Goal: Task Accomplishment & Management: Manage account settings

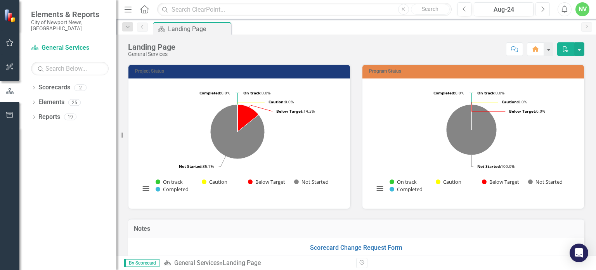
click at [539, 13] on button "Next" at bounding box center [542, 9] width 14 height 14
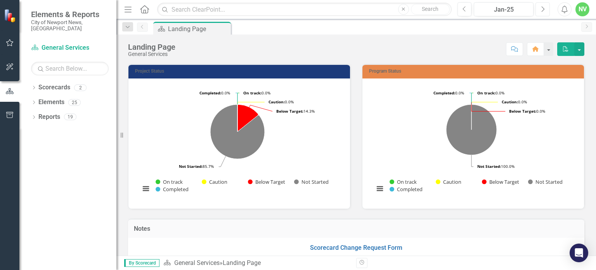
click at [539, 13] on button "Next" at bounding box center [542, 9] width 14 height 14
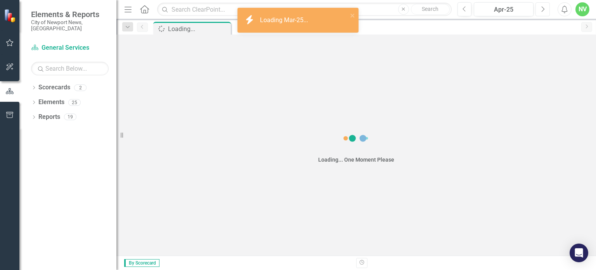
click at [539, 13] on button "Next" at bounding box center [542, 9] width 14 height 14
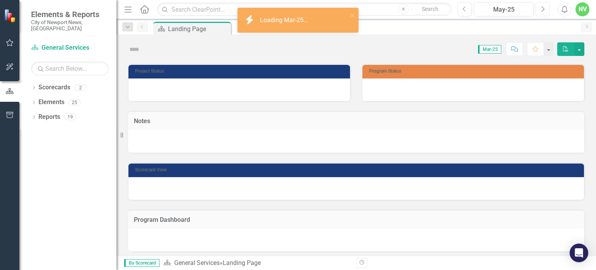
click at [539, 13] on button "Next" at bounding box center [542, 9] width 14 height 14
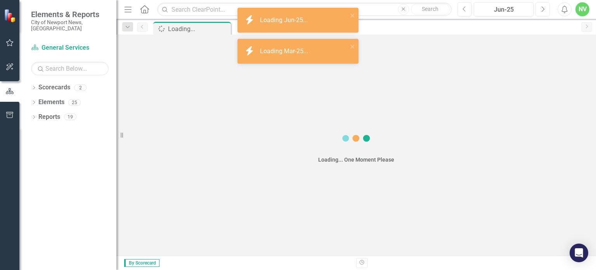
click at [539, 13] on button "Next" at bounding box center [542, 9] width 14 height 14
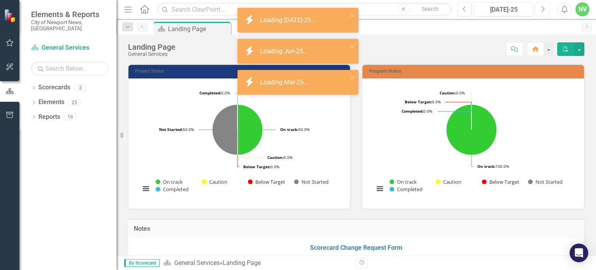
click at [539, 13] on button "Next" at bounding box center [542, 9] width 14 height 14
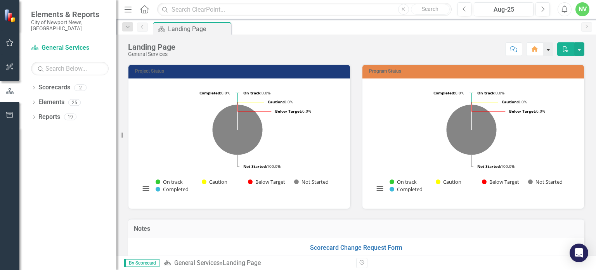
click at [548, 49] on button "button" at bounding box center [548, 49] width 10 height 14
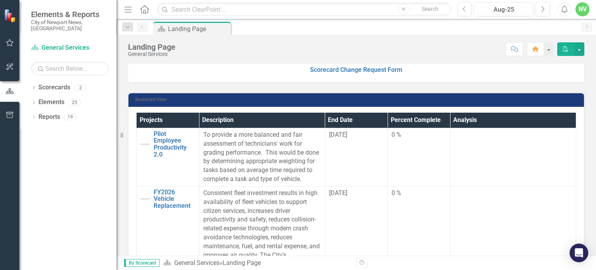
scroll to position [174, 0]
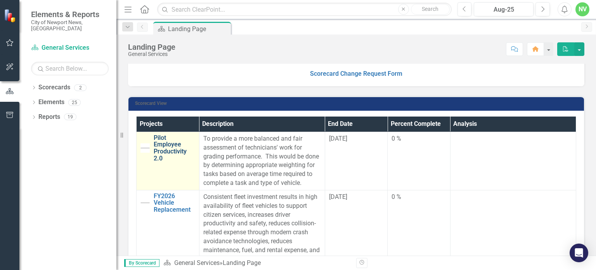
click at [163, 153] on link "Pilot Employee Productivity 2.0" at bounding box center [175, 147] width 42 height 27
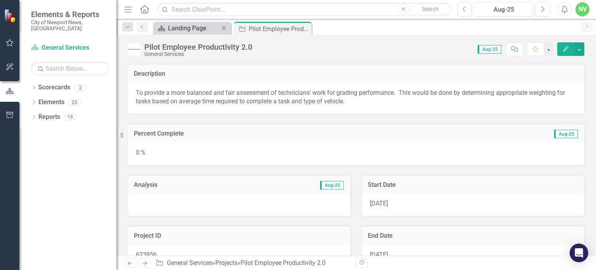
click at [191, 31] on div "Landing Page" at bounding box center [193, 28] width 51 height 10
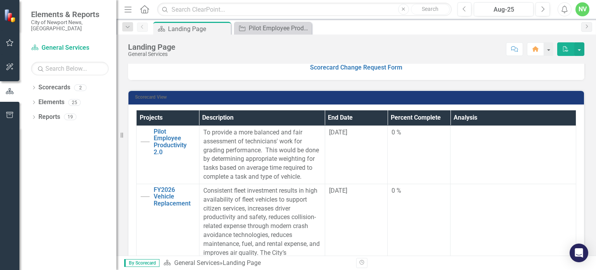
scroll to position [196, 0]
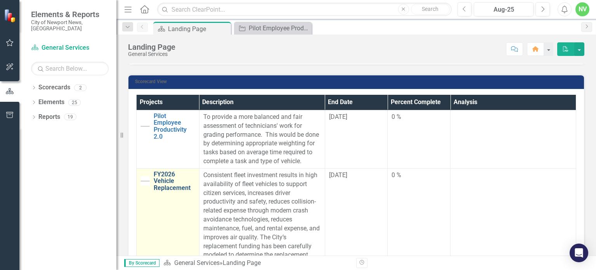
click at [171, 191] on link "FY2026 Vehicle Replacement" at bounding box center [175, 181] width 42 height 21
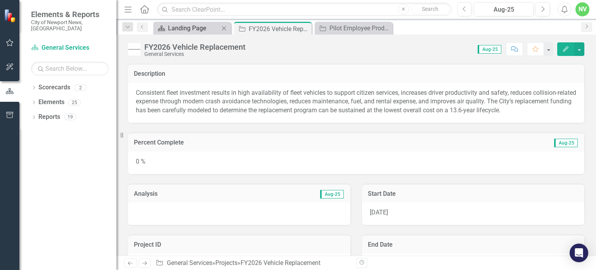
click at [187, 29] on div "Landing Page" at bounding box center [193, 28] width 51 height 10
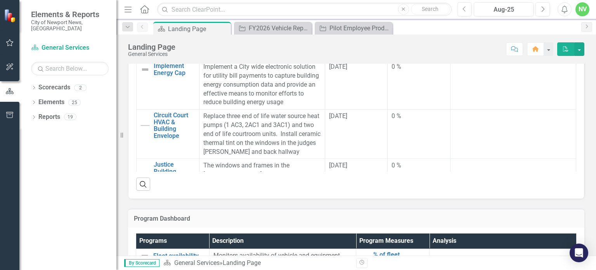
scroll to position [101, 0]
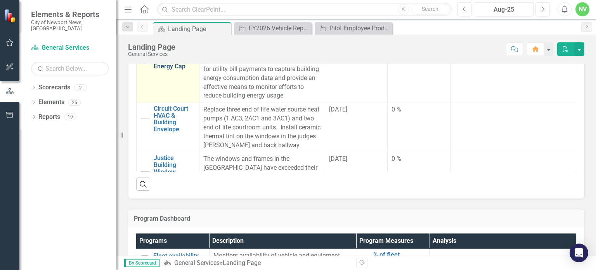
click at [175, 69] on link "Implement Energy Cap" at bounding box center [175, 63] width 42 height 14
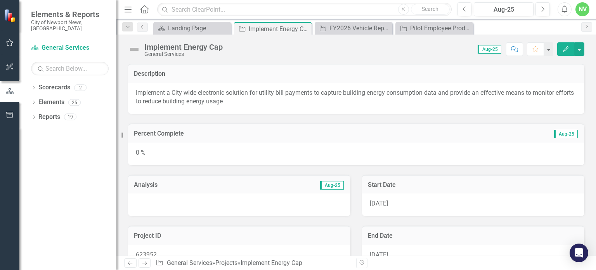
click at [199, 35] on div "Implement Energy Cap General Services Score: 0.00 Aug-25 Completed Comment Favo…" at bounding box center [355, 46] width 479 height 23
click at [187, 24] on div "Landing Page" at bounding box center [193, 28] width 51 height 10
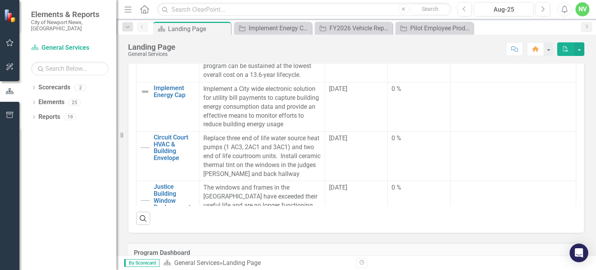
scroll to position [116, 0]
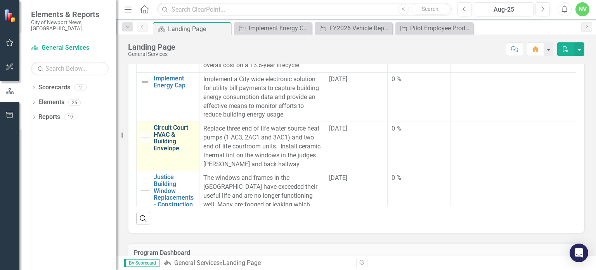
click at [180, 148] on link "Circuit Court HVAC & Building Envelope" at bounding box center [175, 137] width 42 height 27
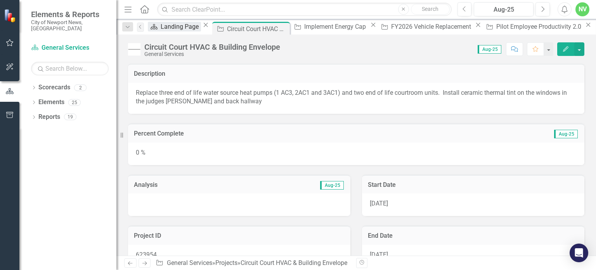
click at [190, 31] on div "Landing Page" at bounding box center [181, 27] width 40 height 10
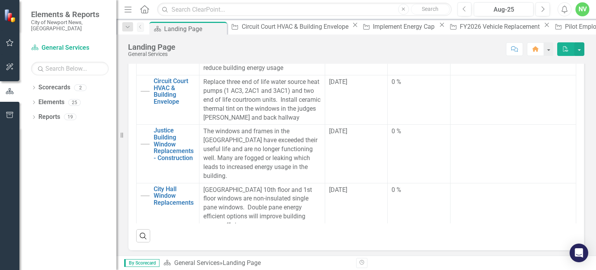
scroll to position [185, 0]
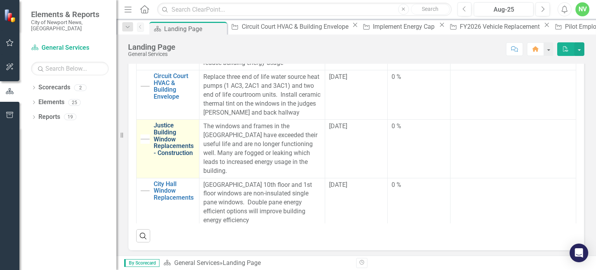
click at [164, 143] on link "Justice Building Window Replacements - Construction" at bounding box center [175, 139] width 42 height 34
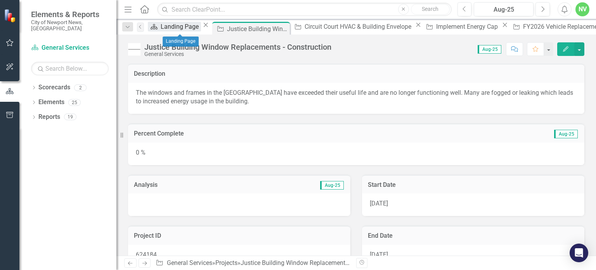
click at [158, 27] on icon "Scorecard" at bounding box center [154, 27] width 8 height 6
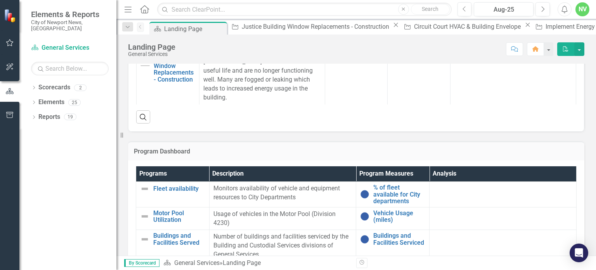
scroll to position [185, 0]
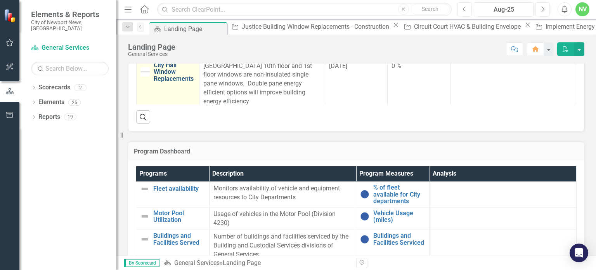
click at [168, 78] on link "City Hall Window Replacements" at bounding box center [175, 72] width 42 height 21
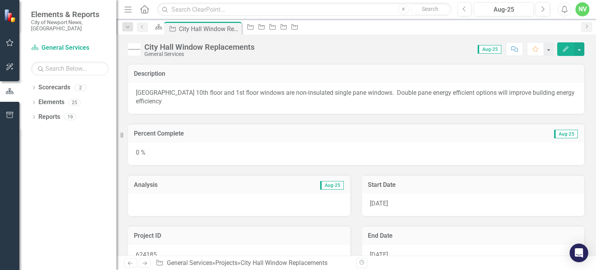
click at [310, 142] on div "0 %" at bounding box center [356, 153] width 456 height 22
click at [312, 142] on div "0 %" at bounding box center [356, 153] width 456 height 22
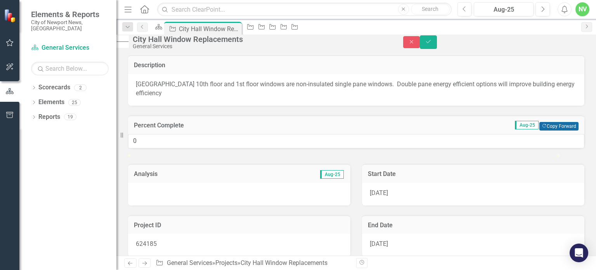
click at [544, 126] on button "Copy Forward Copy Forward" at bounding box center [558, 126] width 39 height 9
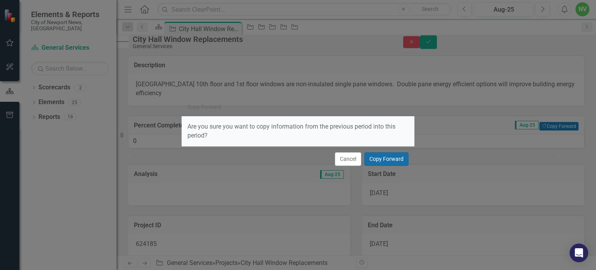
click at [387, 160] on button "Copy Forward" at bounding box center [386, 159] width 44 height 14
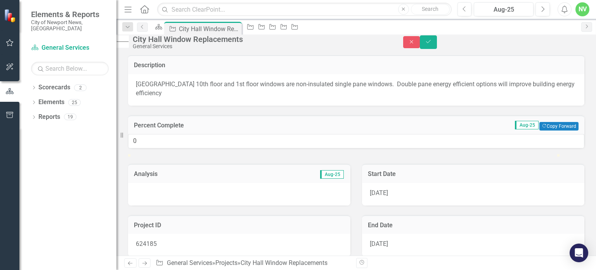
click at [304, 205] on div at bounding box center [239, 194] width 222 height 22
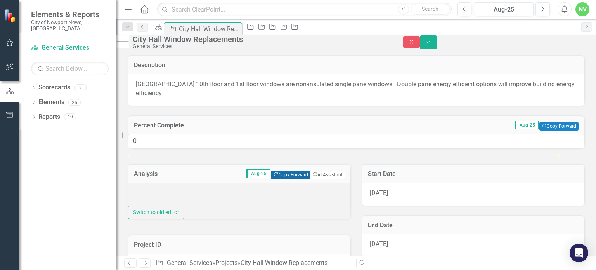
click at [282, 179] on button "Copy Forward Copy Forward" at bounding box center [290, 174] width 39 height 9
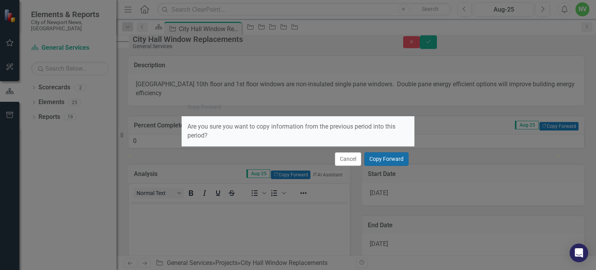
click at [380, 160] on button "Copy Forward" at bounding box center [386, 159] width 44 height 14
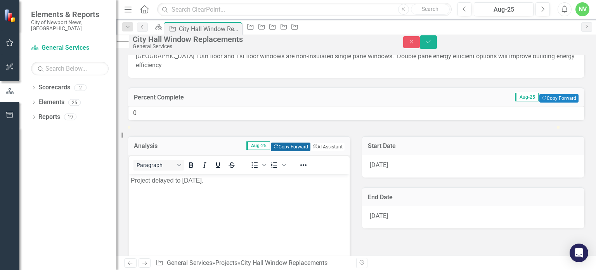
scroll to position [28, 0]
click at [437, 43] on button "Save" at bounding box center [428, 42] width 17 height 14
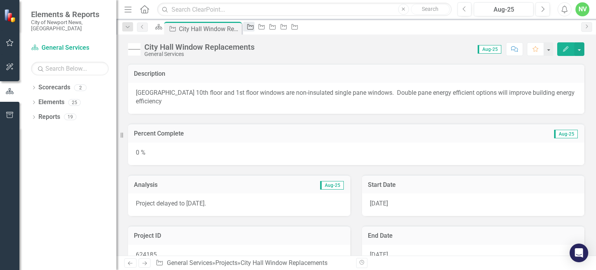
click at [254, 30] on icon "Project" at bounding box center [250, 27] width 8 height 6
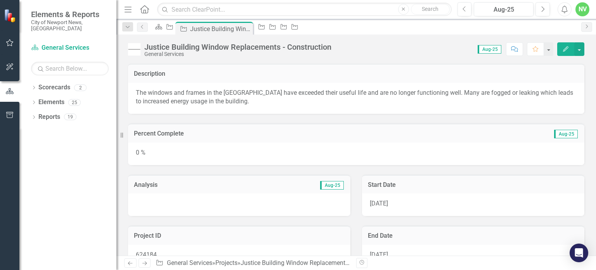
click at [292, 198] on div at bounding box center [239, 204] width 222 height 22
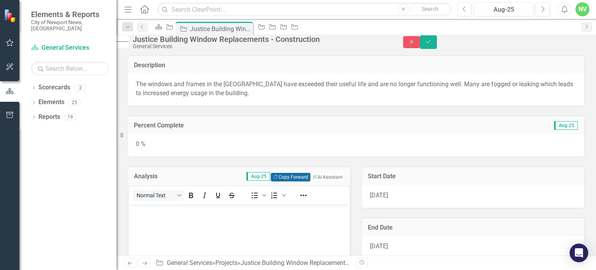
click at [290, 181] on button "Copy Forward Copy Forward" at bounding box center [290, 177] width 39 height 9
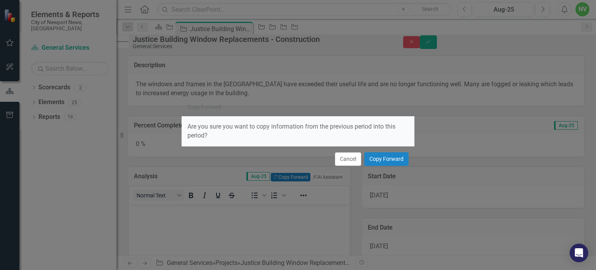
click at [396, 152] on div "Cancel Copy Forward" at bounding box center [298, 159] width 233 height 26
click at [394, 156] on button "Copy Forward" at bounding box center [386, 159] width 44 height 14
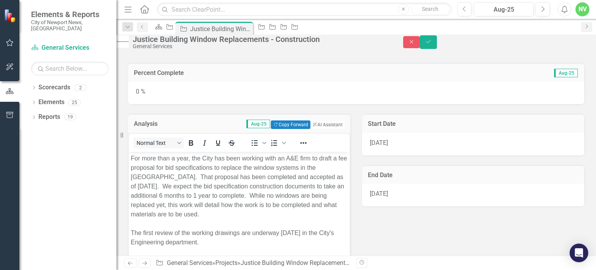
scroll to position [52, 0]
click at [408, 100] on div "0 %" at bounding box center [356, 92] width 456 height 22
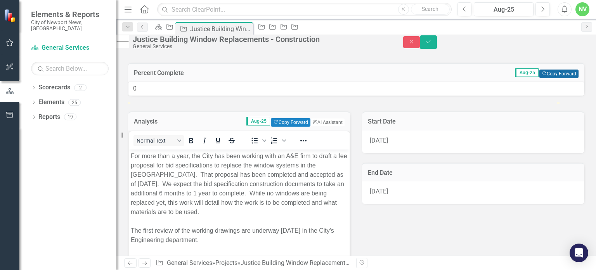
click at [542, 76] on icon "Copy Forward" at bounding box center [544, 73] width 5 height 4
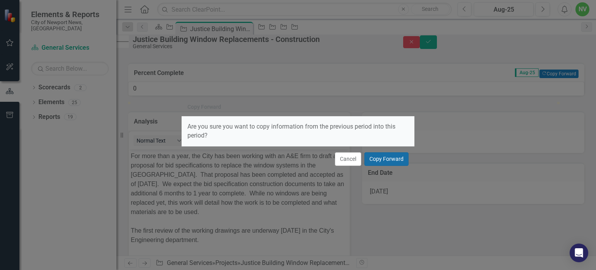
click at [391, 154] on button "Copy Forward" at bounding box center [386, 159] width 44 height 14
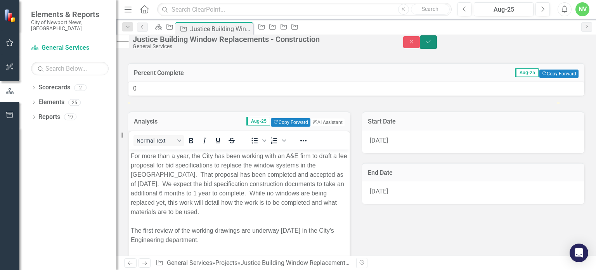
click at [437, 48] on button "Save" at bounding box center [428, 42] width 17 height 14
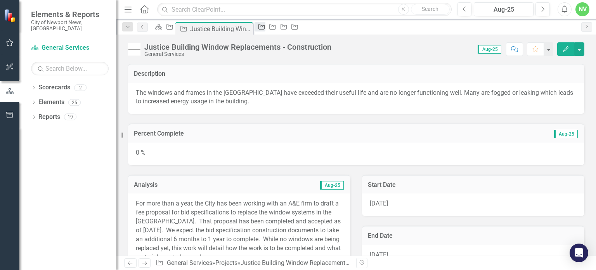
click at [265, 29] on icon "Project" at bounding box center [262, 27] width 8 height 6
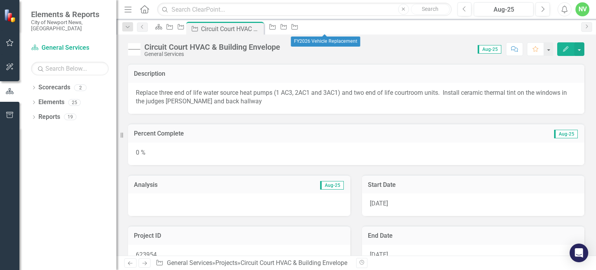
click at [322, 34] on div "FY2026 Vehicle Replacement" at bounding box center [325, 41] width 69 height 15
click at [298, 31] on div "Project" at bounding box center [292, 27] width 11 height 10
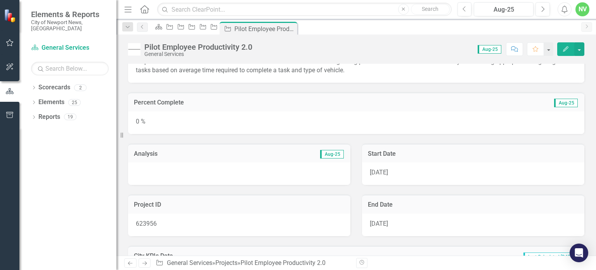
scroll to position [34, 0]
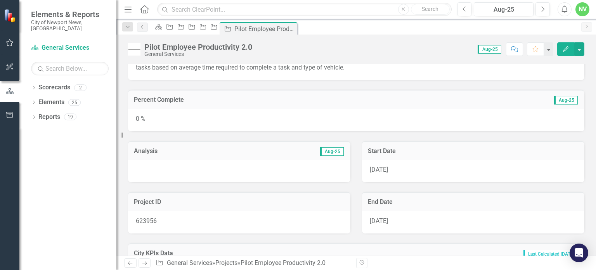
click at [343, 116] on div "0 %" at bounding box center [356, 120] width 456 height 22
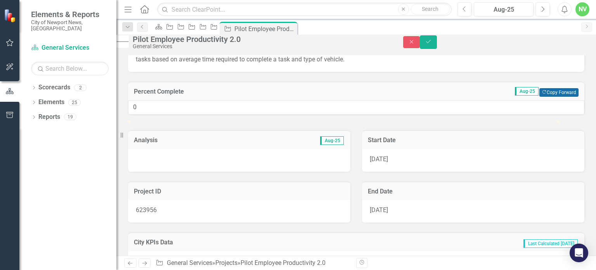
click at [554, 97] on button "Copy Forward Copy Forward" at bounding box center [558, 92] width 39 height 9
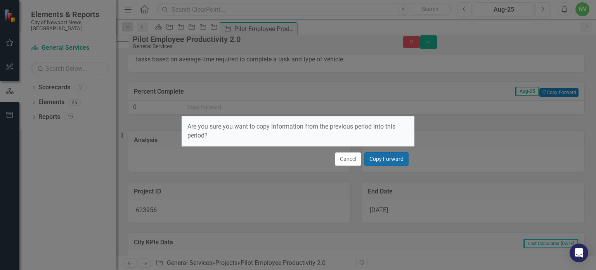
click at [396, 160] on button "Copy Forward" at bounding box center [386, 159] width 44 height 14
type input "5"
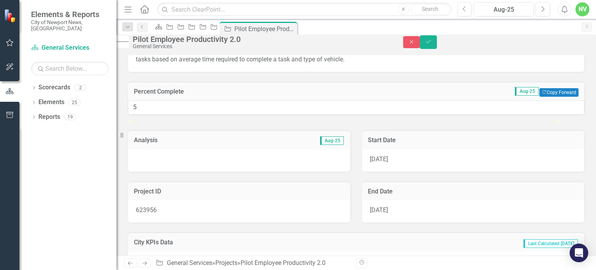
click at [266, 171] on div at bounding box center [239, 160] width 222 height 22
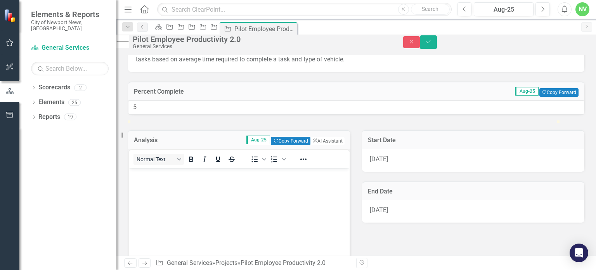
scroll to position [0, 0]
click at [284, 145] on button "Copy Forward Copy Forward" at bounding box center [290, 141] width 39 height 9
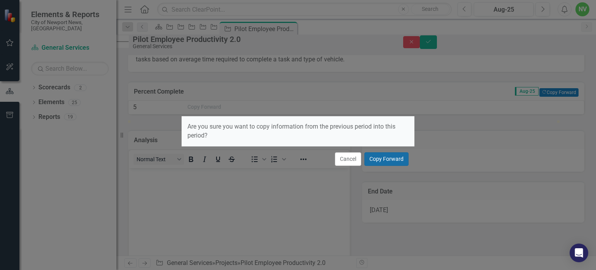
click at [378, 163] on button "Copy Forward" at bounding box center [386, 159] width 44 height 14
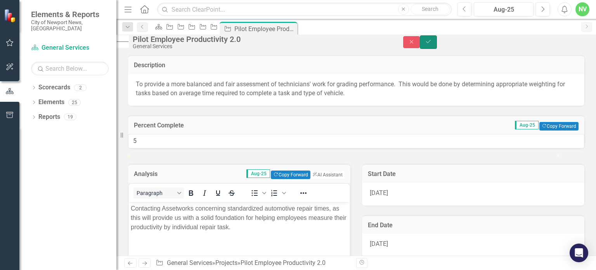
click at [437, 49] on button "Save" at bounding box center [428, 42] width 17 height 14
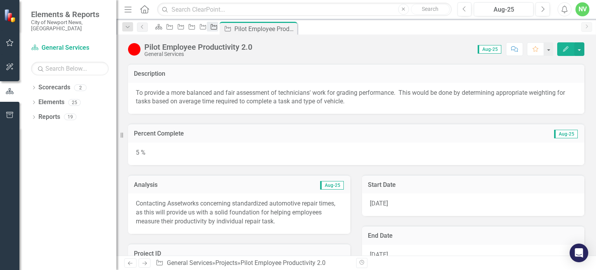
click at [218, 28] on div "Project" at bounding box center [212, 27] width 11 height 10
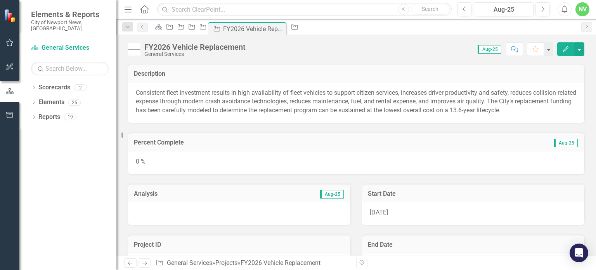
click at [335, 163] on div "0 %" at bounding box center [356, 162] width 456 height 22
click at [258, 164] on div "0 %" at bounding box center [356, 162] width 456 height 22
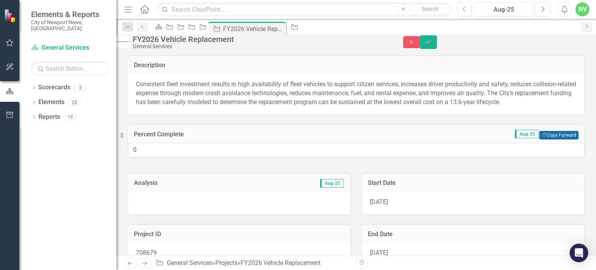
click at [542, 139] on button "Copy Forward Copy Forward" at bounding box center [558, 135] width 39 height 9
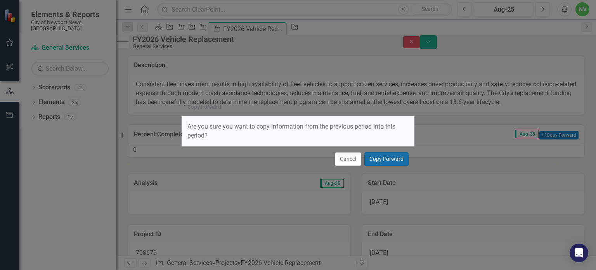
click at [387, 157] on button "Copy Forward" at bounding box center [386, 159] width 44 height 14
type input "15"
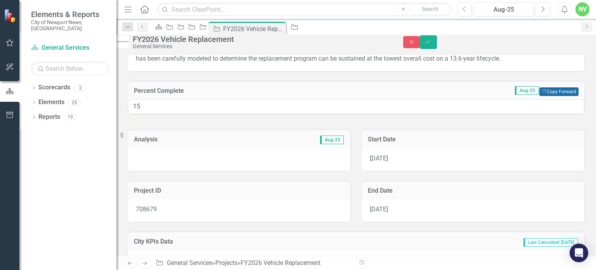
scroll to position [47, 0]
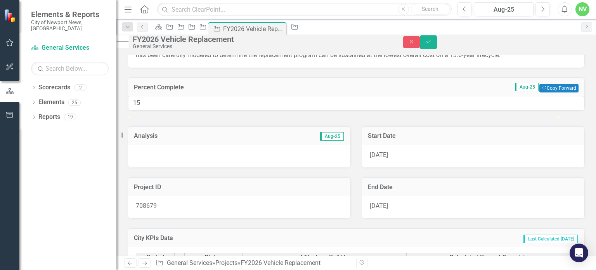
click at [265, 167] on div at bounding box center [239, 156] width 222 height 22
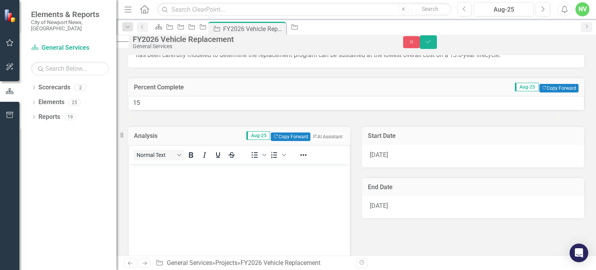
scroll to position [0, 0]
click at [285, 141] on button "Copy Forward Copy Forward" at bounding box center [290, 136] width 39 height 9
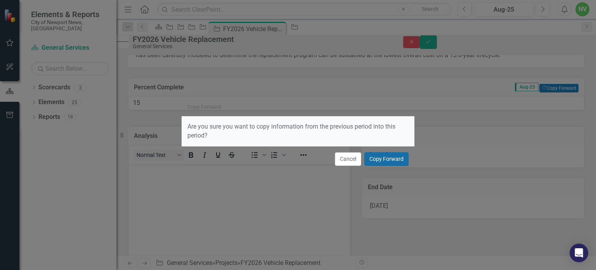
click at [377, 161] on button "Copy Forward" at bounding box center [386, 159] width 44 height 14
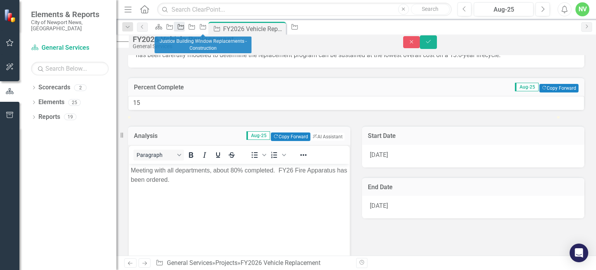
click at [185, 29] on icon "Project" at bounding box center [181, 27] width 8 height 6
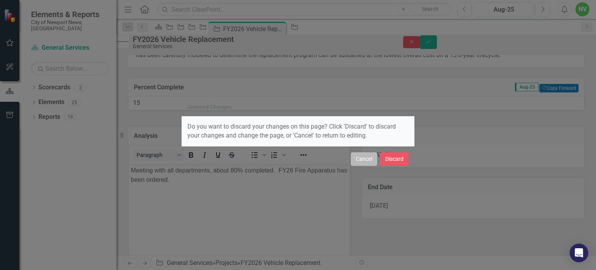
click at [363, 159] on button "Cancel" at bounding box center [364, 159] width 26 height 14
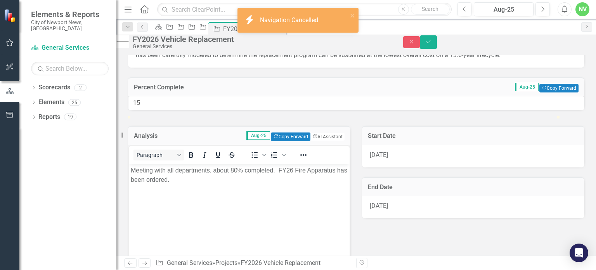
click at [213, 90] on div "Unsaved Changes" at bounding box center [209, 88] width 44 height 6
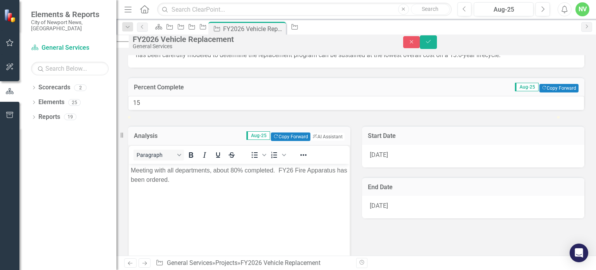
click at [281, 80] on div "Unsaved Changes" at bounding box center [298, 88] width 233 height 18
click at [204, 28] on div "Unsaved Changes Do you want to discard your changes on this page? Click 'Discar…" at bounding box center [298, 116] width 233 height 270
click at [572, 48] on div "Unsaved Changes Do you want to discard your changes on this page? Click 'Discar…" at bounding box center [298, 135] width 596 height 270
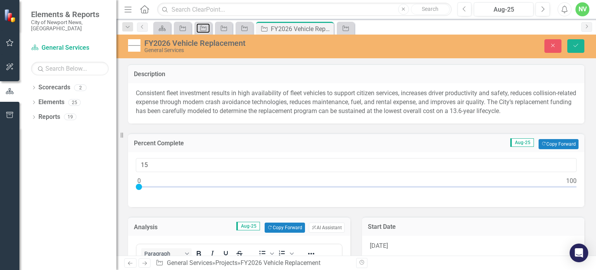
scroll to position [47, 0]
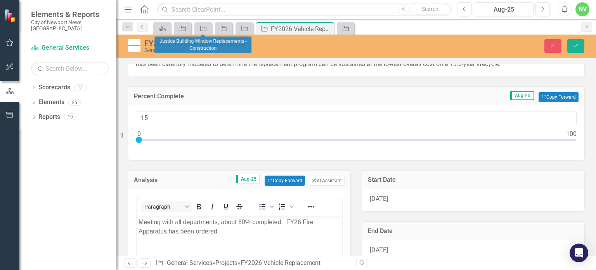
click at [286, 94] on h3 "Percent Complete" at bounding box center [228, 96] width 188 height 7
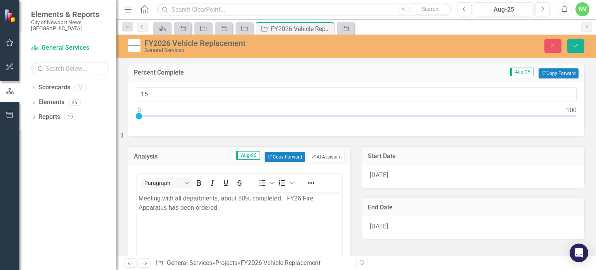
scroll to position [68, 0]
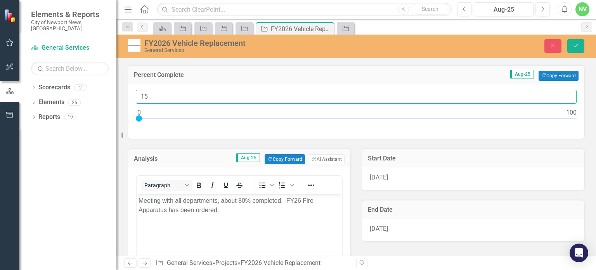
drag, startPoint x: 149, startPoint y: 97, endPoint x: 137, endPoint y: 97, distance: 12.4
click at [137, 97] on input "15" at bounding box center [356, 97] width 441 height 14
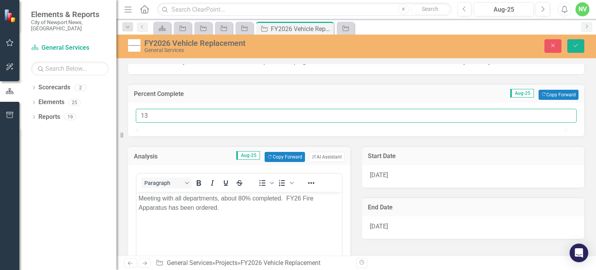
scroll to position [0, 0]
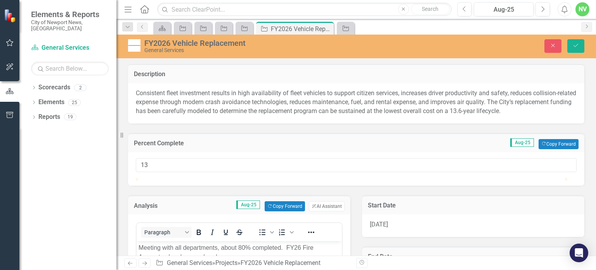
click at [261, 133] on div "Percent Complete Aug-25 Copy Forward Copy Forward" at bounding box center [356, 142] width 456 height 19
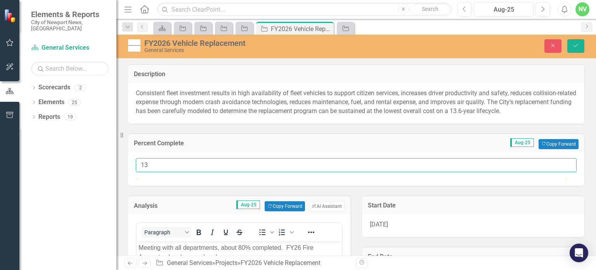
drag, startPoint x: 159, startPoint y: 166, endPoint x: 140, endPoint y: 167, distance: 18.3
click at [140, 167] on input "13" at bounding box center [356, 165] width 441 height 14
type input "15"
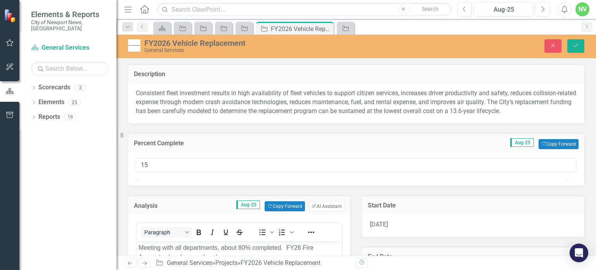
click at [229, 140] on h3 "Percent Complete" at bounding box center [228, 143] width 188 height 7
click at [555, 49] on button "Close" at bounding box center [552, 46] width 17 height 14
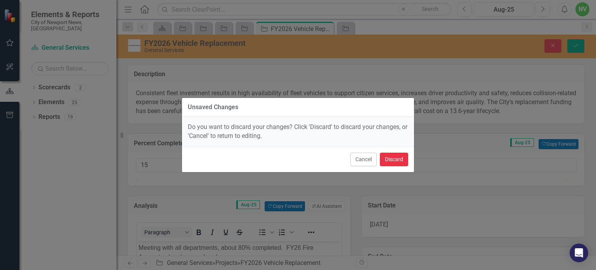
click at [390, 163] on button "Discard" at bounding box center [394, 159] width 28 height 14
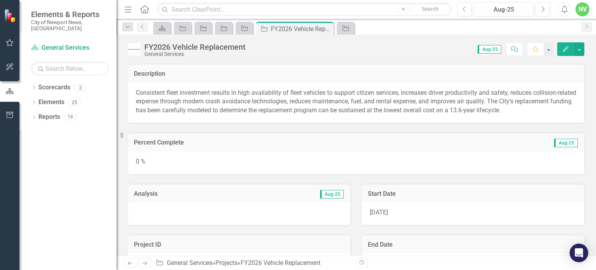
click at [565, 50] on icon "Edit" at bounding box center [565, 48] width 7 height 5
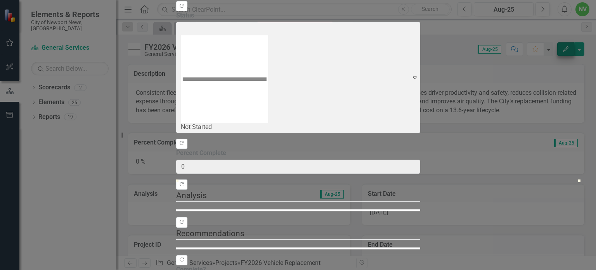
type input "0"
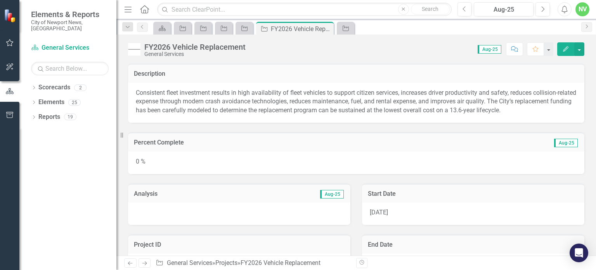
click at [431, 161] on div "0 %" at bounding box center [356, 162] width 456 height 22
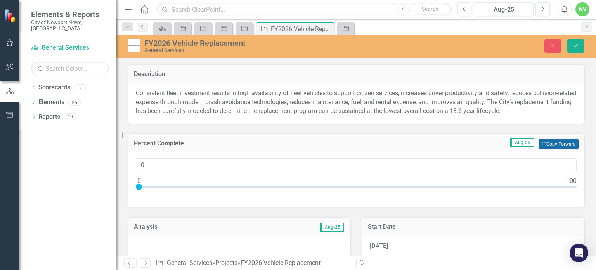
click at [542, 139] on button "Copy Forward Copy Forward" at bounding box center [558, 144] width 40 height 10
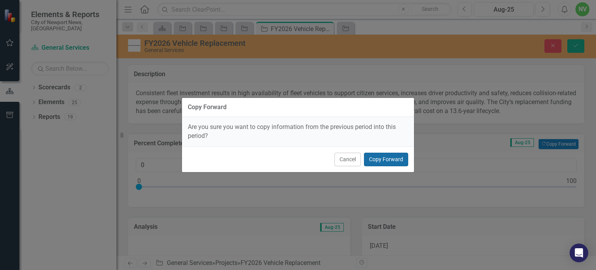
click at [393, 154] on button "Copy Forward" at bounding box center [386, 159] width 44 height 14
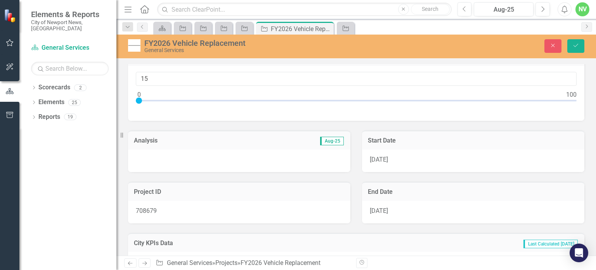
scroll to position [95, 0]
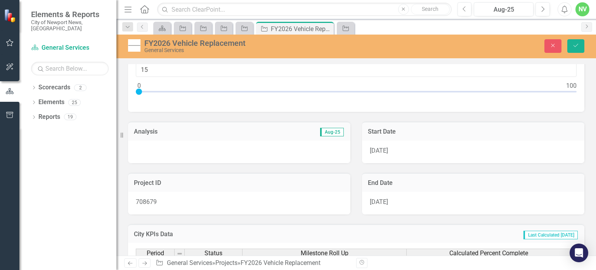
click at [294, 146] on div at bounding box center [239, 151] width 222 height 22
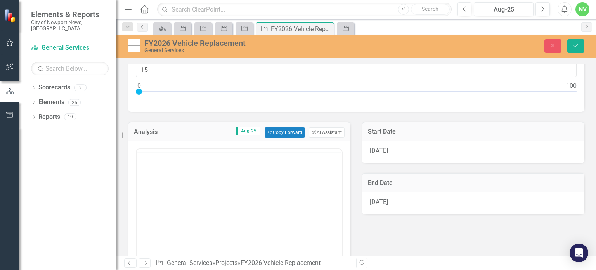
scroll to position [0, 0]
click at [288, 132] on button "Copy Forward Copy Forward" at bounding box center [285, 132] width 40 height 10
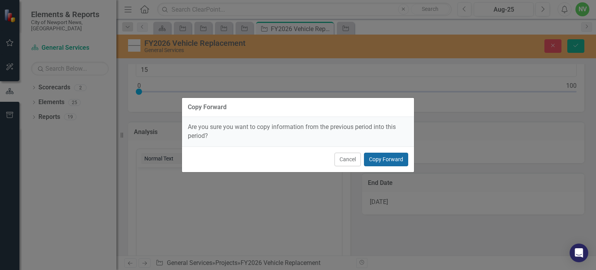
click at [382, 157] on button "Copy Forward" at bounding box center [386, 159] width 44 height 14
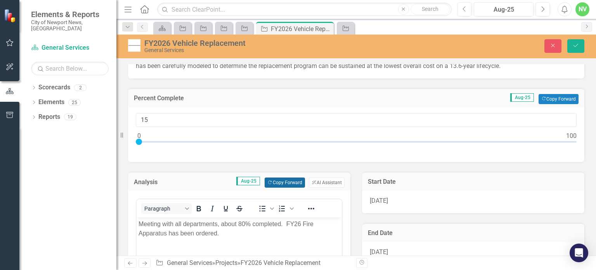
scroll to position [45, 0]
click at [145, 121] on input "15" at bounding box center [356, 120] width 441 height 14
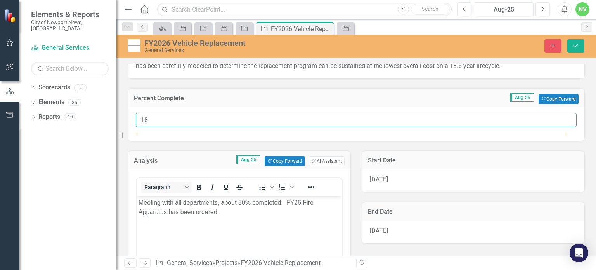
type input "18"
click at [220, 102] on td "Percent Complete" at bounding box center [228, 99] width 188 height 10
click at [348, 171] on div "Analysis Aug-25 Copy Forward Copy Forward ClearPoint AI AI Assistant Paragraph …" at bounding box center [239, 250] width 234 height 221
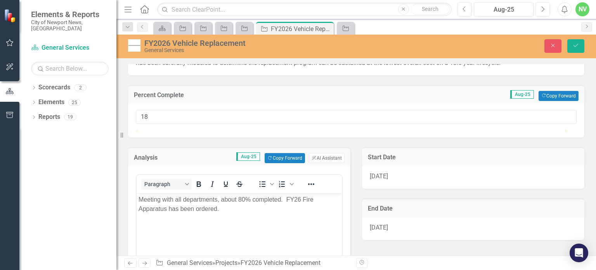
scroll to position [48, 0]
click at [579, 40] on button "Save" at bounding box center [575, 46] width 17 height 14
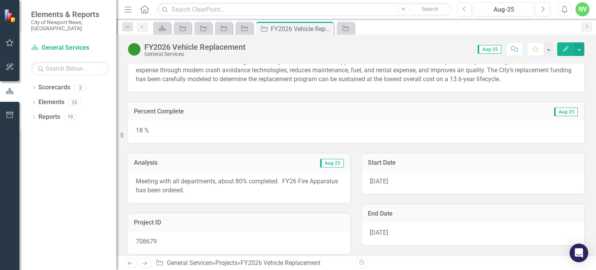
scroll to position [32, 0]
click at [303, 185] on p "Meeting with all departments, about 80% completed. FY26 Fire Apparatus has been…" at bounding box center [239, 185] width 207 height 18
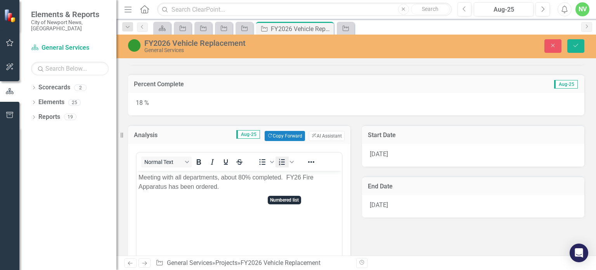
scroll to position [65, 0]
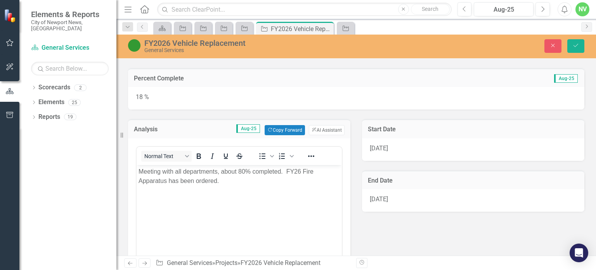
click at [242, 174] on p "Meeting with all departments, about 80% completed. FY26 Fire Apparatus has been…" at bounding box center [238, 176] width 201 height 19
click at [351, 197] on div "Analysis Aug-25 Copy Forward Copy Forward ClearPoint AI AI Assistant <p>Meeting…" at bounding box center [239, 219] width 234 height 221
click at [571, 46] on button "Save" at bounding box center [575, 46] width 17 height 14
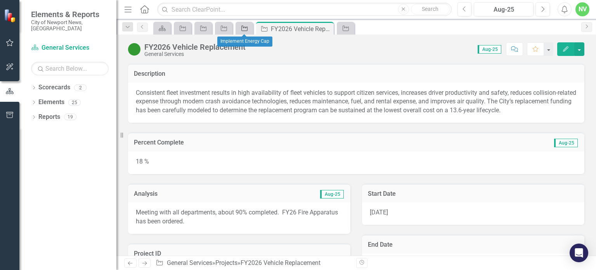
click at [241, 28] on icon "Project" at bounding box center [245, 28] width 8 height 6
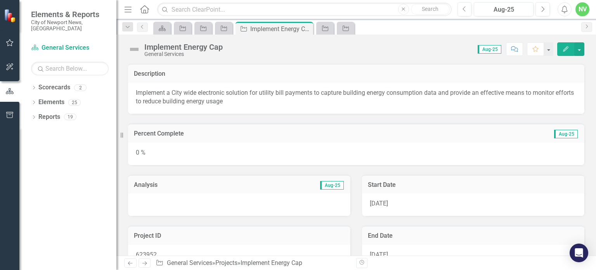
click at [284, 150] on div "0 %" at bounding box center [356, 153] width 456 height 22
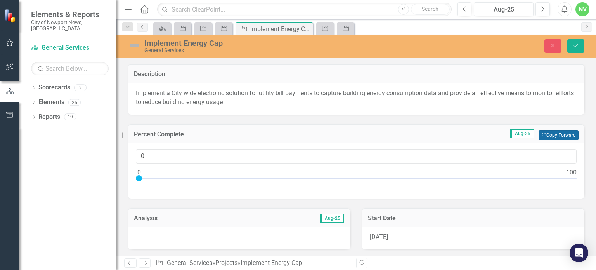
click at [547, 135] on button "Copy Forward Copy Forward" at bounding box center [558, 135] width 40 height 10
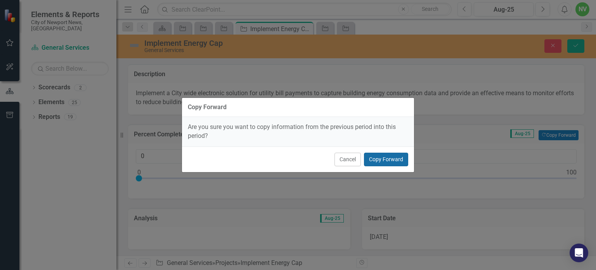
click at [405, 161] on button "Copy Forward" at bounding box center [386, 159] width 44 height 14
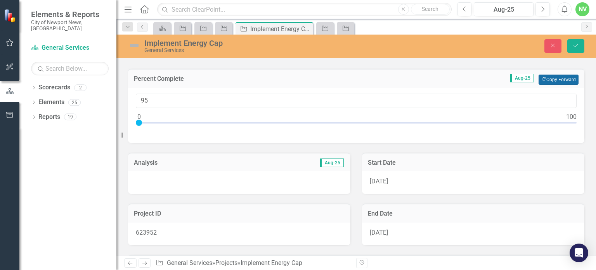
scroll to position [56, 0]
click at [149, 99] on input "95" at bounding box center [356, 100] width 441 height 14
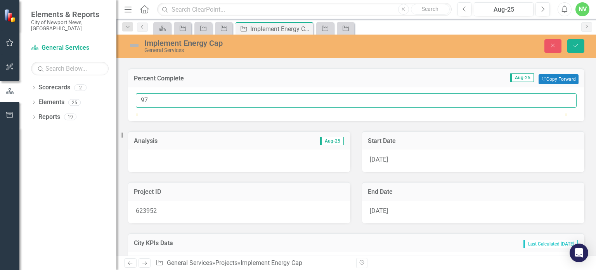
type input "97"
click at [352, 172] on div "Analysis Aug-25" at bounding box center [239, 146] width 234 height 51
click at [291, 172] on div at bounding box center [239, 160] width 222 height 22
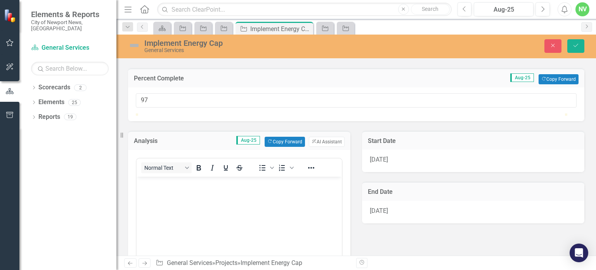
scroll to position [0, 0]
click at [285, 147] on button "Copy Forward Copy Forward" at bounding box center [285, 142] width 40 height 10
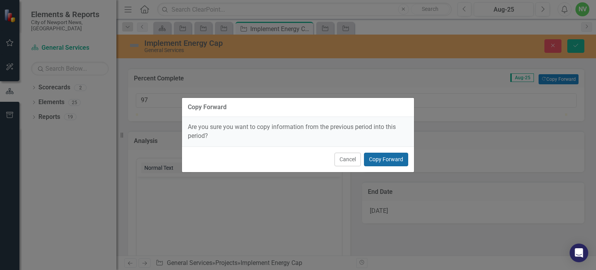
click at [386, 160] on button "Copy Forward" at bounding box center [386, 159] width 44 height 14
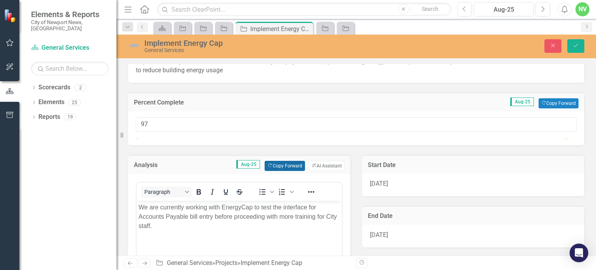
scroll to position [16, 0]
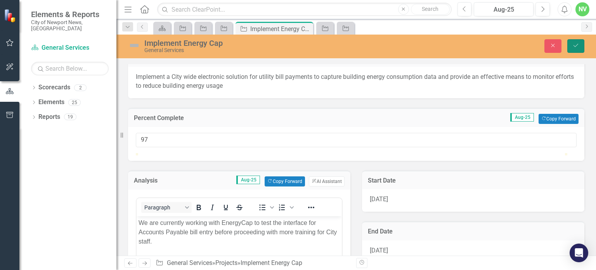
click at [573, 49] on button "Save" at bounding box center [575, 46] width 17 height 14
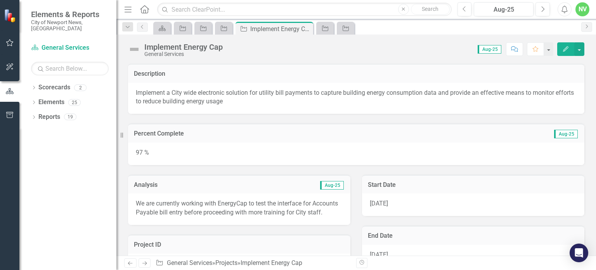
scroll to position [8, 0]
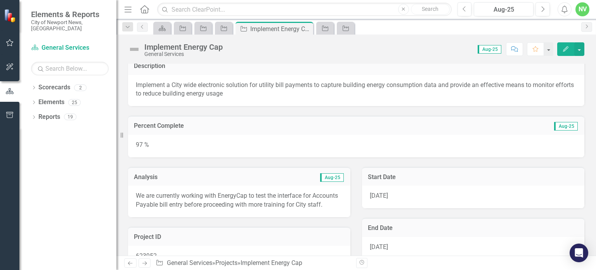
click at [561, 54] on button "Edit" at bounding box center [565, 49] width 17 height 14
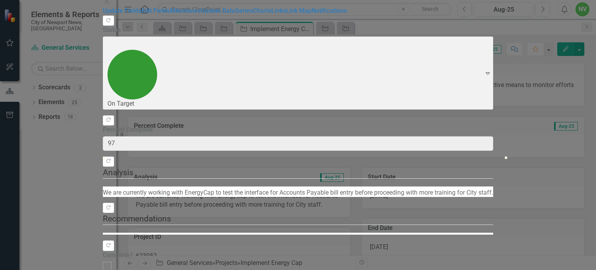
type input "97"
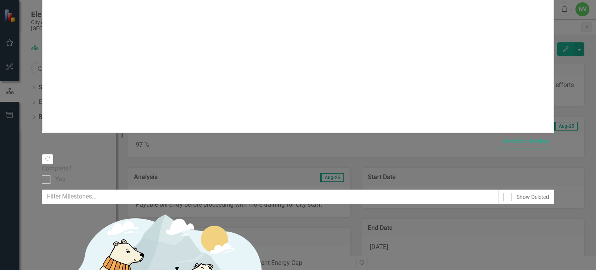
scroll to position [0, 0]
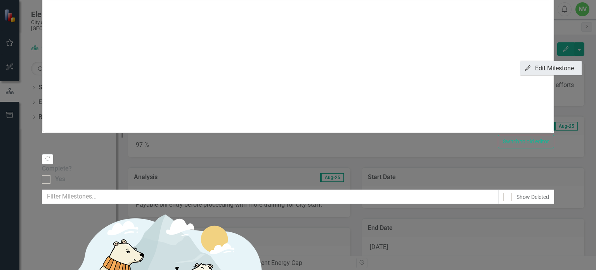
click at [561, 66] on link "Edit Edit Milestone" at bounding box center [550, 68] width 61 height 14
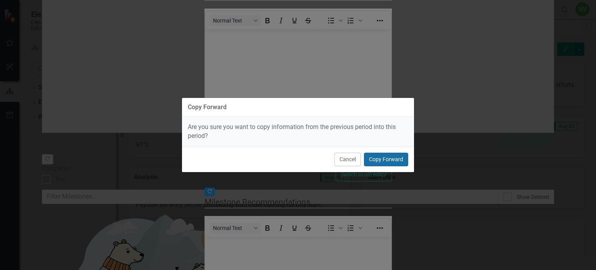
click at [396, 158] on button "Copy Forward" at bounding box center [386, 159] width 44 height 14
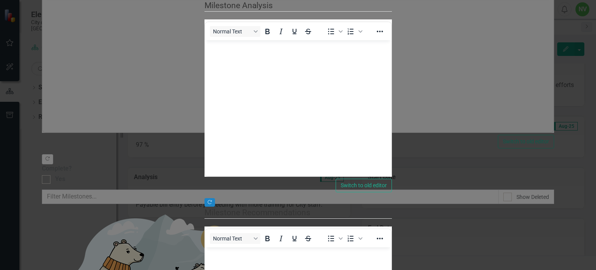
type input "100"
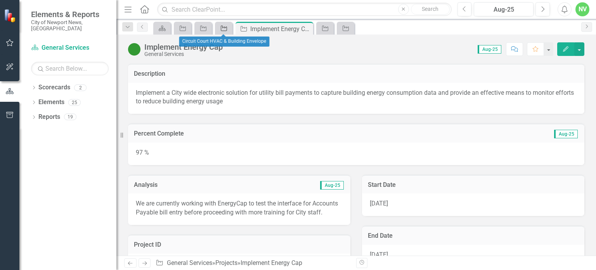
click at [222, 26] on icon "Project" at bounding box center [224, 28] width 8 height 6
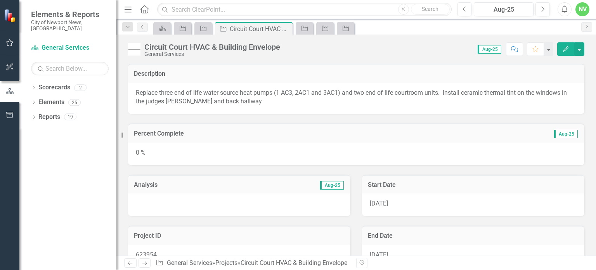
click at [384, 145] on div "0 %" at bounding box center [356, 153] width 456 height 22
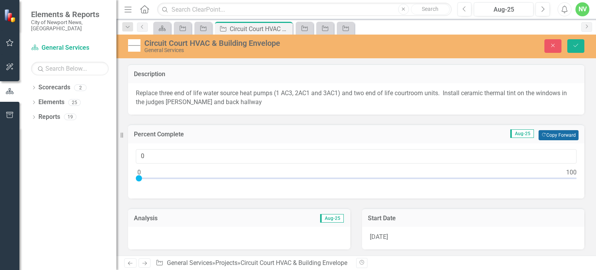
click at [550, 138] on button "Copy Forward Copy Forward" at bounding box center [558, 135] width 40 height 10
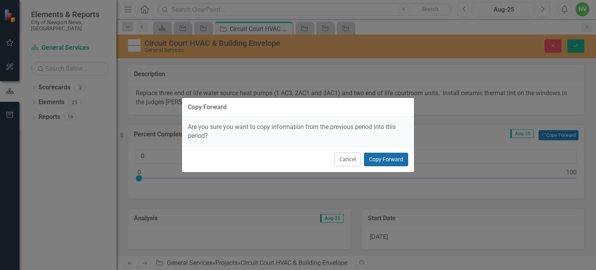
click at [376, 162] on button "Copy Forward" at bounding box center [386, 159] width 44 height 14
type input "36"
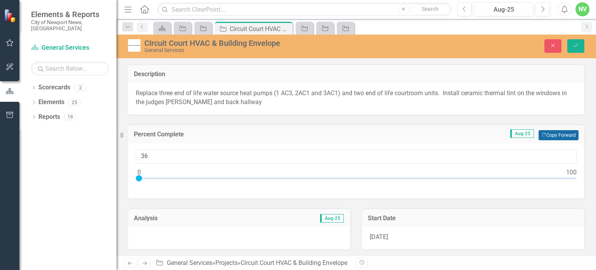
scroll to position [38, 0]
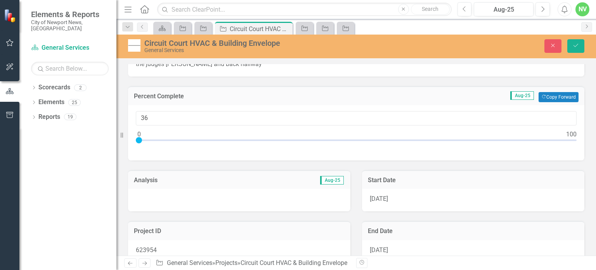
click at [289, 196] on div at bounding box center [239, 200] width 222 height 22
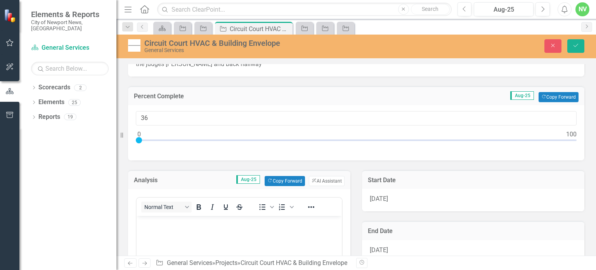
scroll to position [0, 0]
click at [291, 185] on div "Analysis Aug-25 Copy Forward Copy Forward ClearPoint AI AI Assistant" at bounding box center [239, 179] width 222 height 19
click at [289, 183] on button "Copy Forward Copy Forward" at bounding box center [285, 181] width 40 height 10
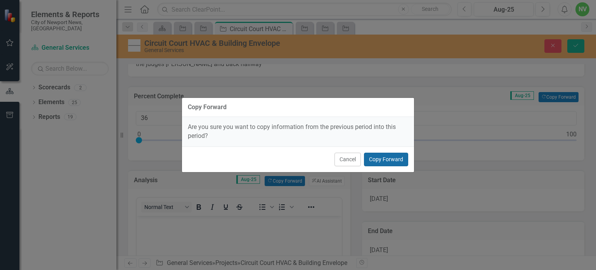
click at [383, 159] on button "Copy Forward" at bounding box center [386, 159] width 44 height 14
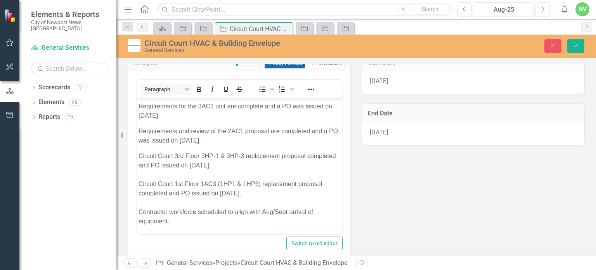
scroll to position [156, 0]
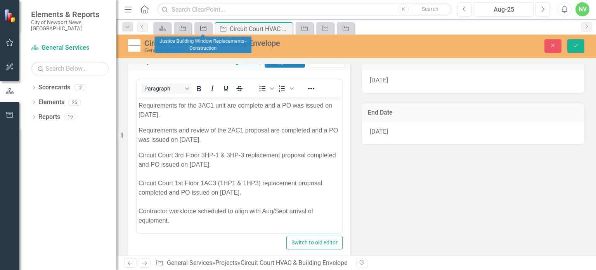
click at [202, 26] on icon at bounding box center [203, 28] width 6 height 5
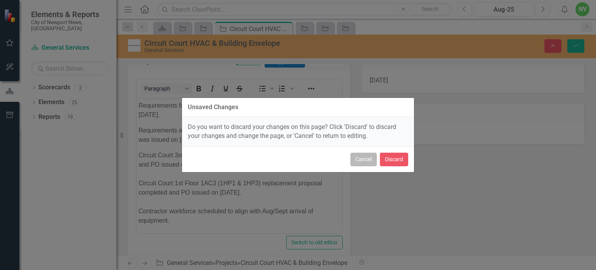
click at [360, 154] on button "Cancel" at bounding box center [363, 159] width 26 height 14
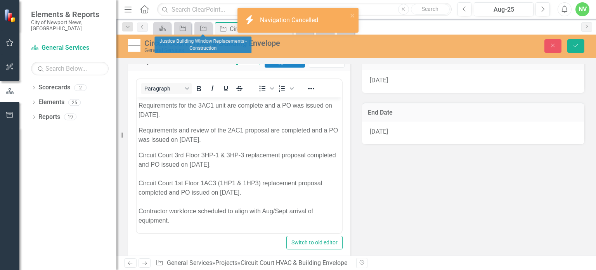
click at [400, 179] on div "Analysis Aug-25 Copy Forward Copy Forward ClearPoint AI AI Assistant Paragraph …" at bounding box center [356, 178] width 468 height 272
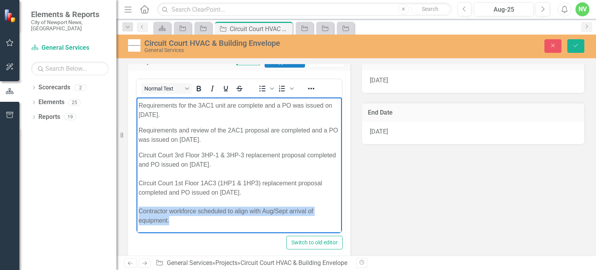
drag, startPoint x: 175, startPoint y: 218, endPoint x: 136, endPoint y: 212, distance: 39.2
click at [137, 212] on html "Replacement specifications for the required HVAC equipment are underway. Recent…" at bounding box center [239, 139] width 205 height 187
click at [175, 219] on p "Circuit Court 3rd Floor 3HP-1 & 3HP-3 replacement proposal completed and PO iss…" at bounding box center [238, 187] width 201 height 74
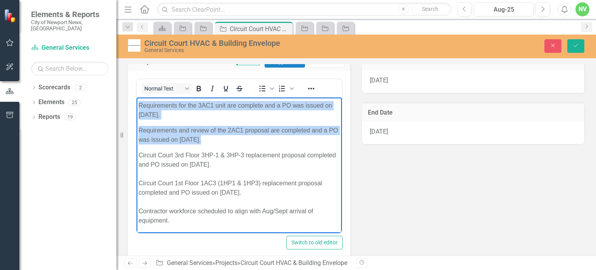
copy body "Replacement specifications for the required HVAC equipment are underway. Recent…"
click at [276, 158] on p "Circuit Court 3rd Floor 3HP-1 & 3HP-3 replacement proposal completed and PO iss…" at bounding box center [238, 187] width 201 height 74
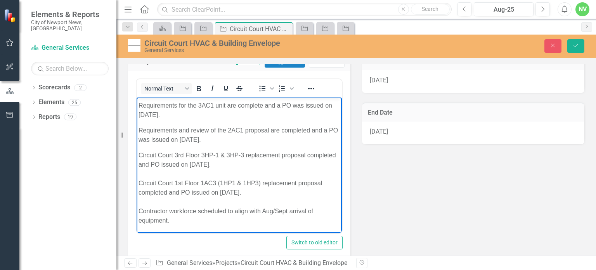
click at [351, 163] on div "Analysis Aug-25 Copy Forward Copy Forward ClearPoint AI AI Assistant Normal Tex…" at bounding box center [239, 152] width 234 height 221
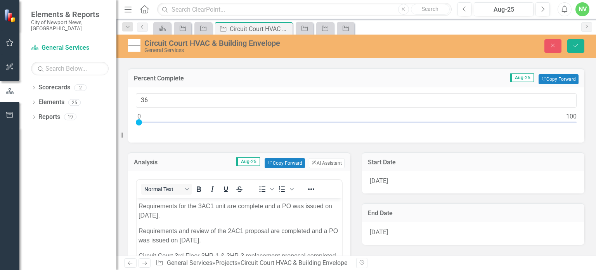
scroll to position [53, 0]
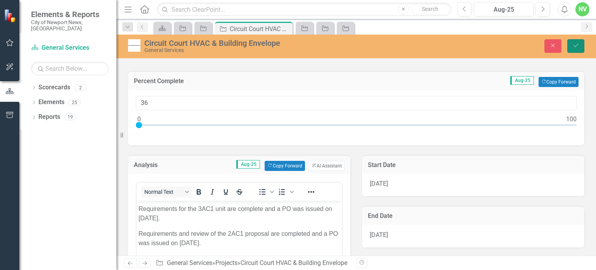
click at [578, 48] on button "Save" at bounding box center [575, 46] width 17 height 14
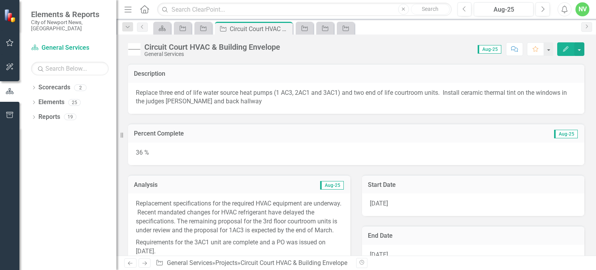
click at [564, 54] on button "Edit" at bounding box center [565, 49] width 17 height 14
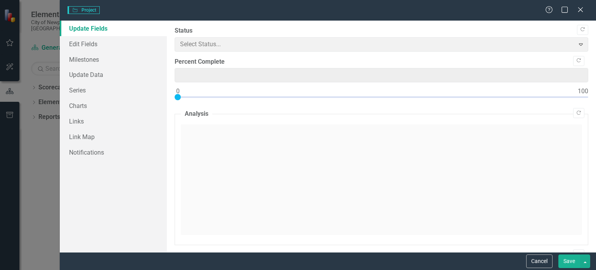
type input "36"
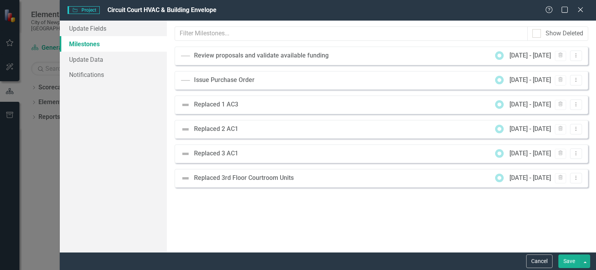
scroll to position [0, 0]
click at [577, 59] on button "Dropdown Menu" at bounding box center [576, 55] width 12 height 10
click at [566, 67] on link "Edit Edit Milestone" at bounding box center [550, 68] width 61 height 14
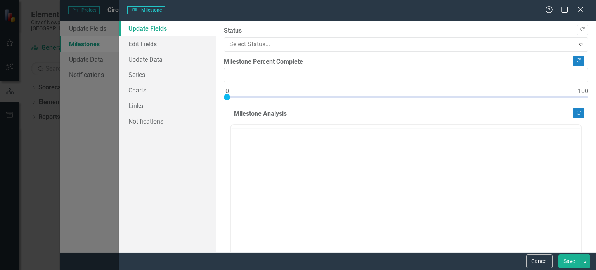
type input "0"
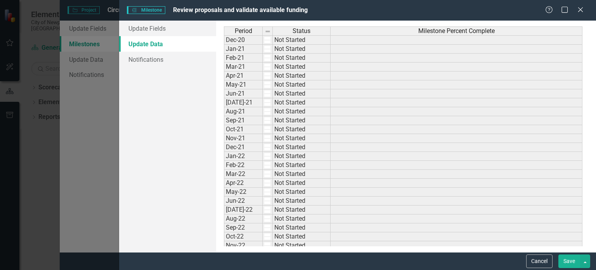
click at [188, 36] on link "Update Data" at bounding box center [167, 44] width 97 height 16
click at [186, 36] on link "Update Data" at bounding box center [167, 44] width 97 height 16
click at [183, 35] on link "Update Fields" at bounding box center [167, 29] width 97 height 16
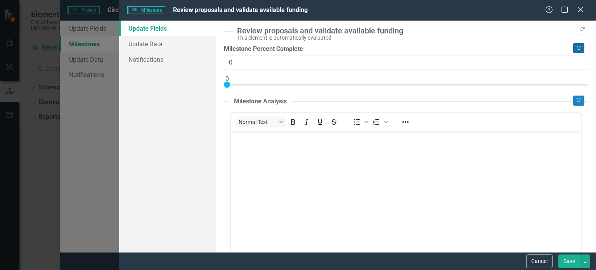
click at [573, 50] on button "Copy Forward" at bounding box center [578, 48] width 11 height 10
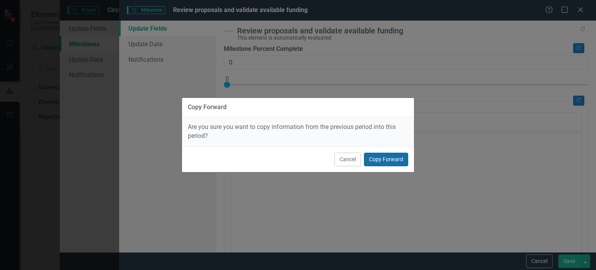
click at [389, 158] on button "Copy Forward" at bounding box center [386, 159] width 44 height 14
type input "100"
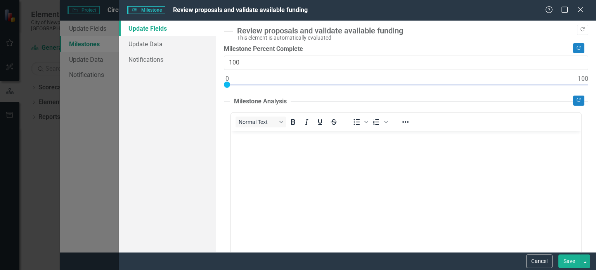
click at [565, 262] on button "Save" at bounding box center [569, 261] width 22 height 14
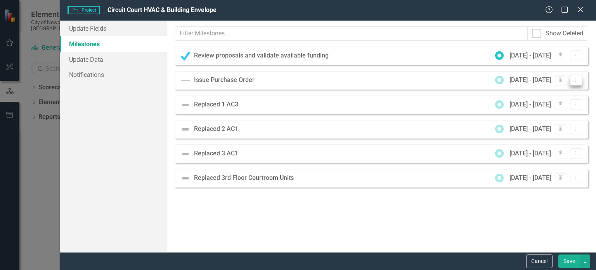
click at [577, 82] on icon "Dropdown Menu" at bounding box center [576, 79] width 7 height 5
click at [566, 93] on link "Edit Edit Milestone" at bounding box center [550, 92] width 61 height 14
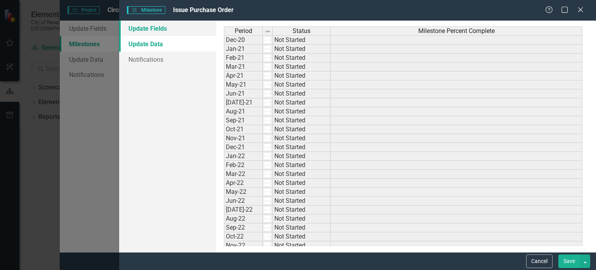
click at [194, 31] on link "Update Fields" at bounding box center [167, 29] width 97 height 16
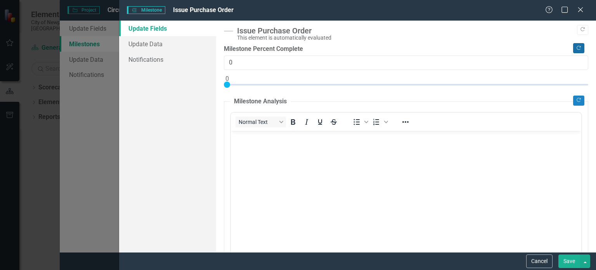
click at [576, 46] on icon "Copy Forward" at bounding box center [579, 48] width 6 height 5
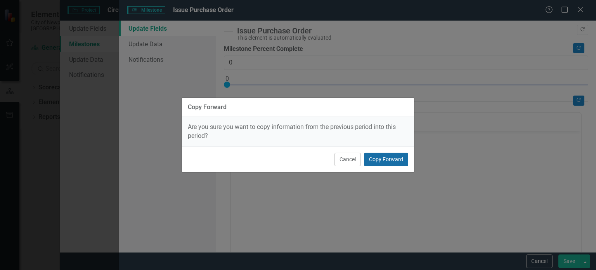
click at [394, 156] on button "Copy Forward" at bounding box center [386, 159] width 44 height 14
type input "100"
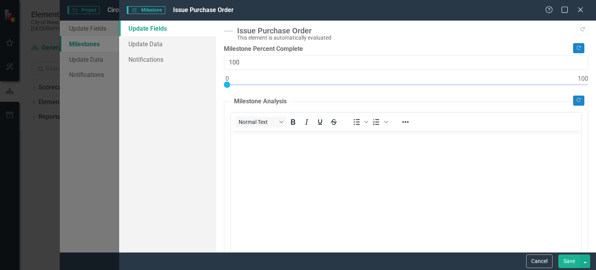
click at [568, 262] on button "Save" at bounding box center [569, 261] width 22 height 14
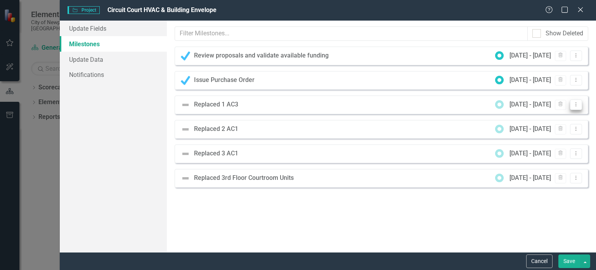
click at [574, 105] on icon "Dropdown Menu" at bounding box center [576, 104] width 7 height 5
click at [562, 113] on link "Edit Edit Milestone" at bounding box center [550, 117] width 61 height 14
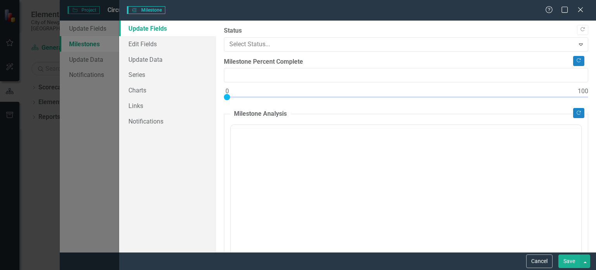
type input "0"
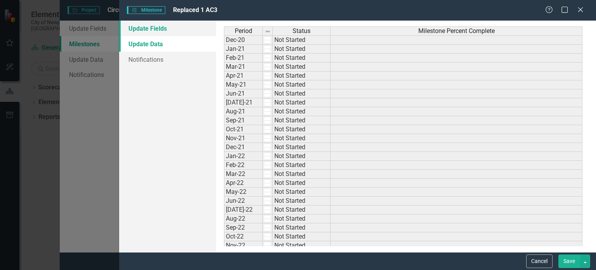
click at [207, 35] on link "Update Fields" at bounding box center [167, 29] width 97 height 16
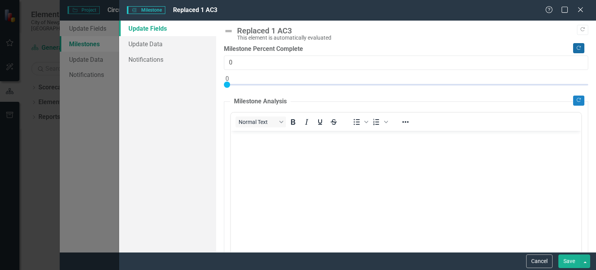
click at [576, 48] on icon "Copy Forward" at bounding box center [579, 48] width 6 height 5
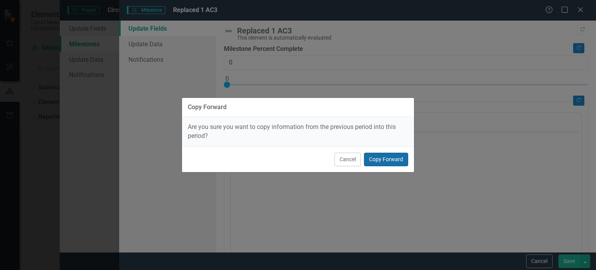
click at [393, 152] on button "Copy Forward" at bounding box center [386, 159] width 44 height 14
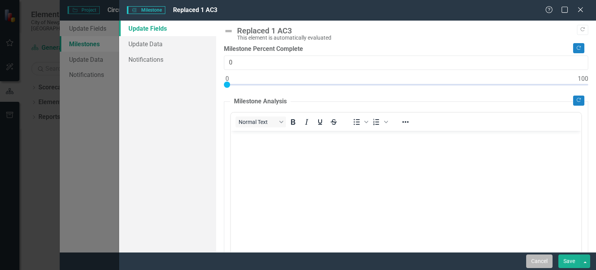
click at [538, 260] on button "Cancel" at bounding box center [539, 261] width 26 height 14
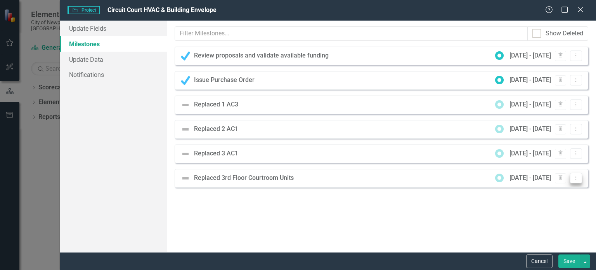
click at [578, 180] on button "Dropdown Menu" at bounding box center [576, 178] width 12 height 10
click at [568, 187] on link "Edit Edit Milestone" at bounding box center [550, 190] width 61 height 14
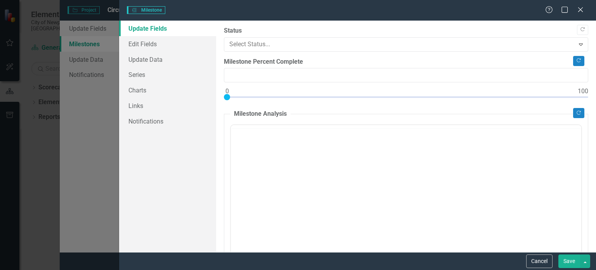
type input "0"
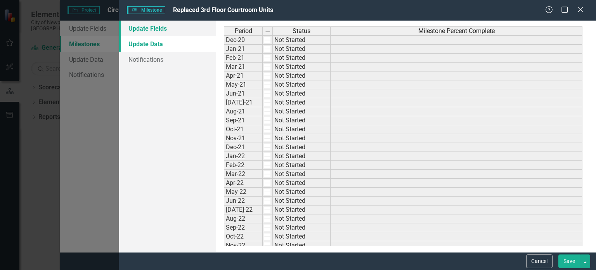
click at [154, 23] on link "Update Fields" at bounding box center [167, 29] width 97 height 16
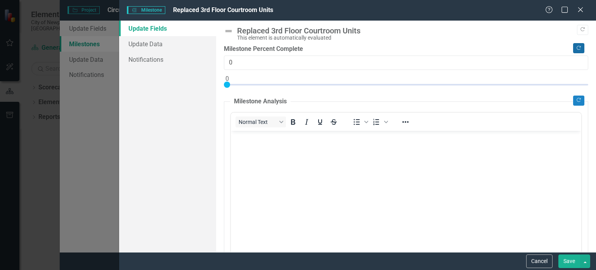
click at [573, 51] on button "Copy Forward" at bounding box center [578, 48] width 11 height 10
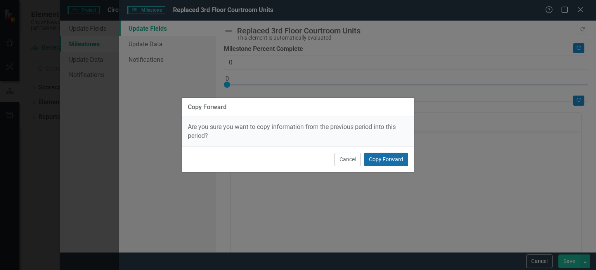
click at [403, 161] on button "Copy Forward" at bounding box center [386, 159] width 44 height 14
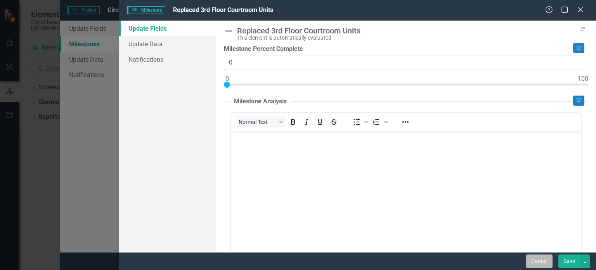
click at [547, 261] on button "Cancel" at bounding box center [539, 261] width 26 height 14
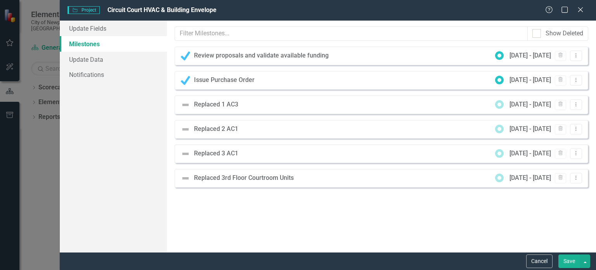
click at [568, 261] on button "Save" at bounding box center [569, 261] width 22 height 14
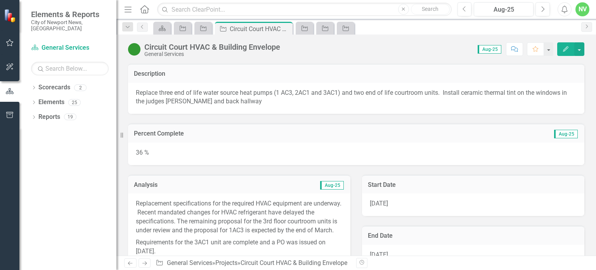
click at [557, 42] on button "Edit" at bounding box center [565, 49] width 17 height 14
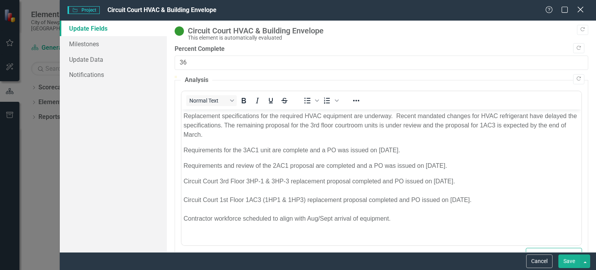
click at [579, 13] on icon "Close" at bounding box center [580, 9] width 10 height 7
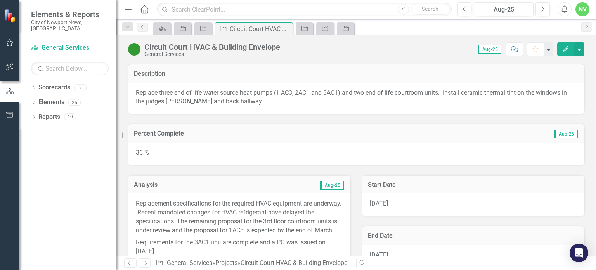
click at [376, 54] on div "Score: 0.00 Aug-25 Completed Comment Favorite Edit" at bounding box center [434, 48] width 300 height 13
